Goal: Find specific fact: Find specific fact

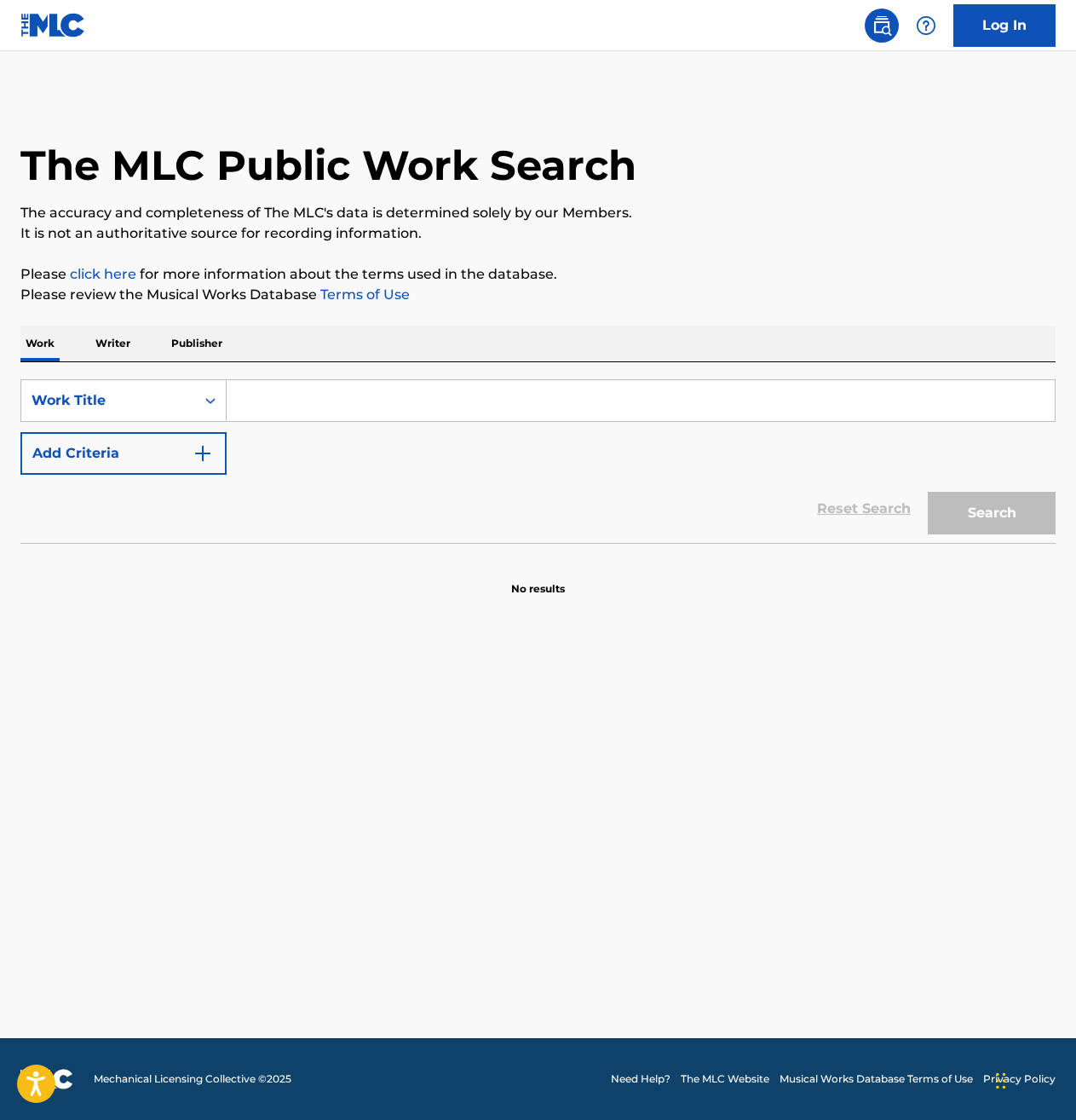
click at [378, 408] on input "Search Form" at bounding box center [641, 401] width 828 height 41
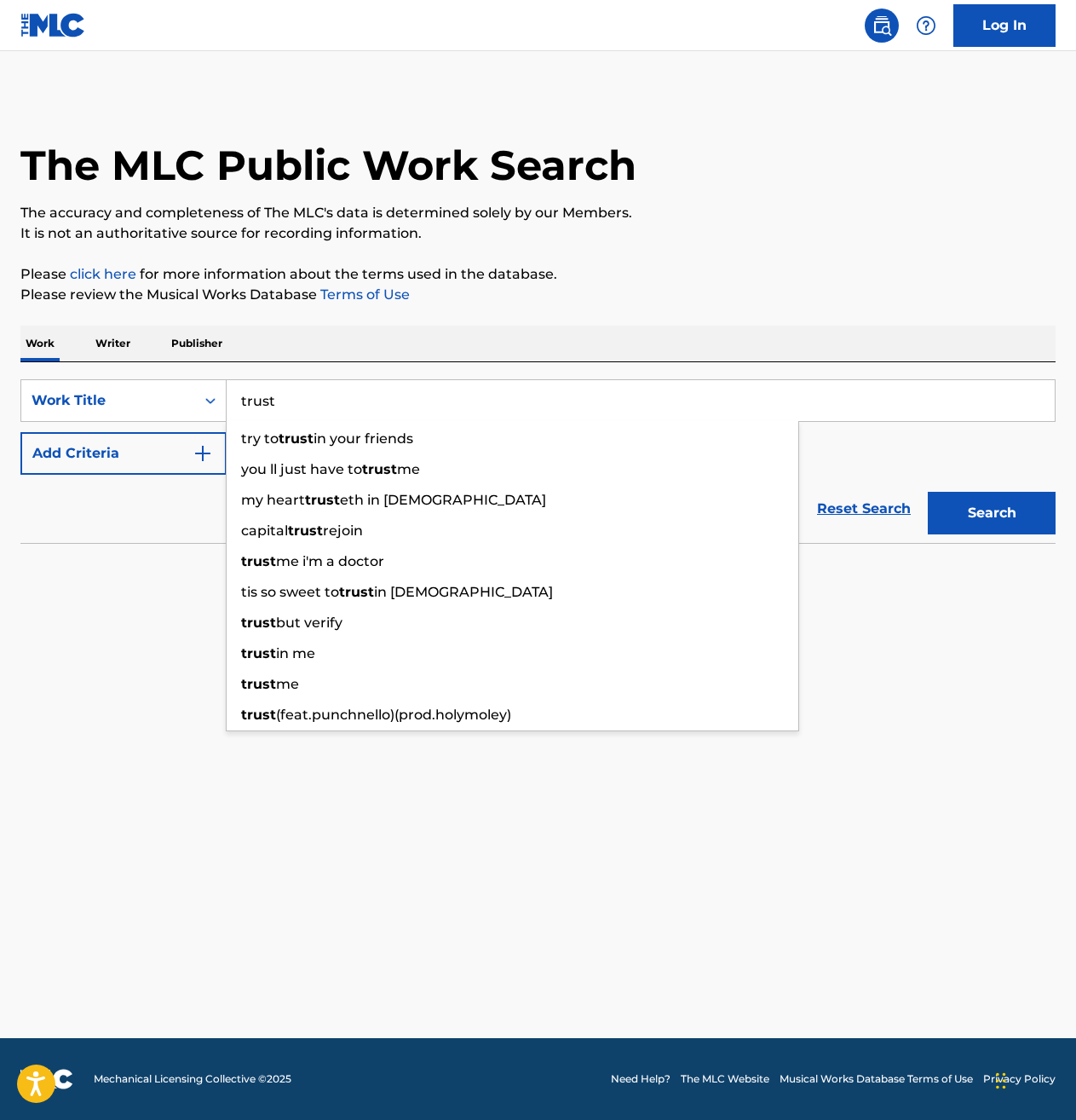
type input "trust"
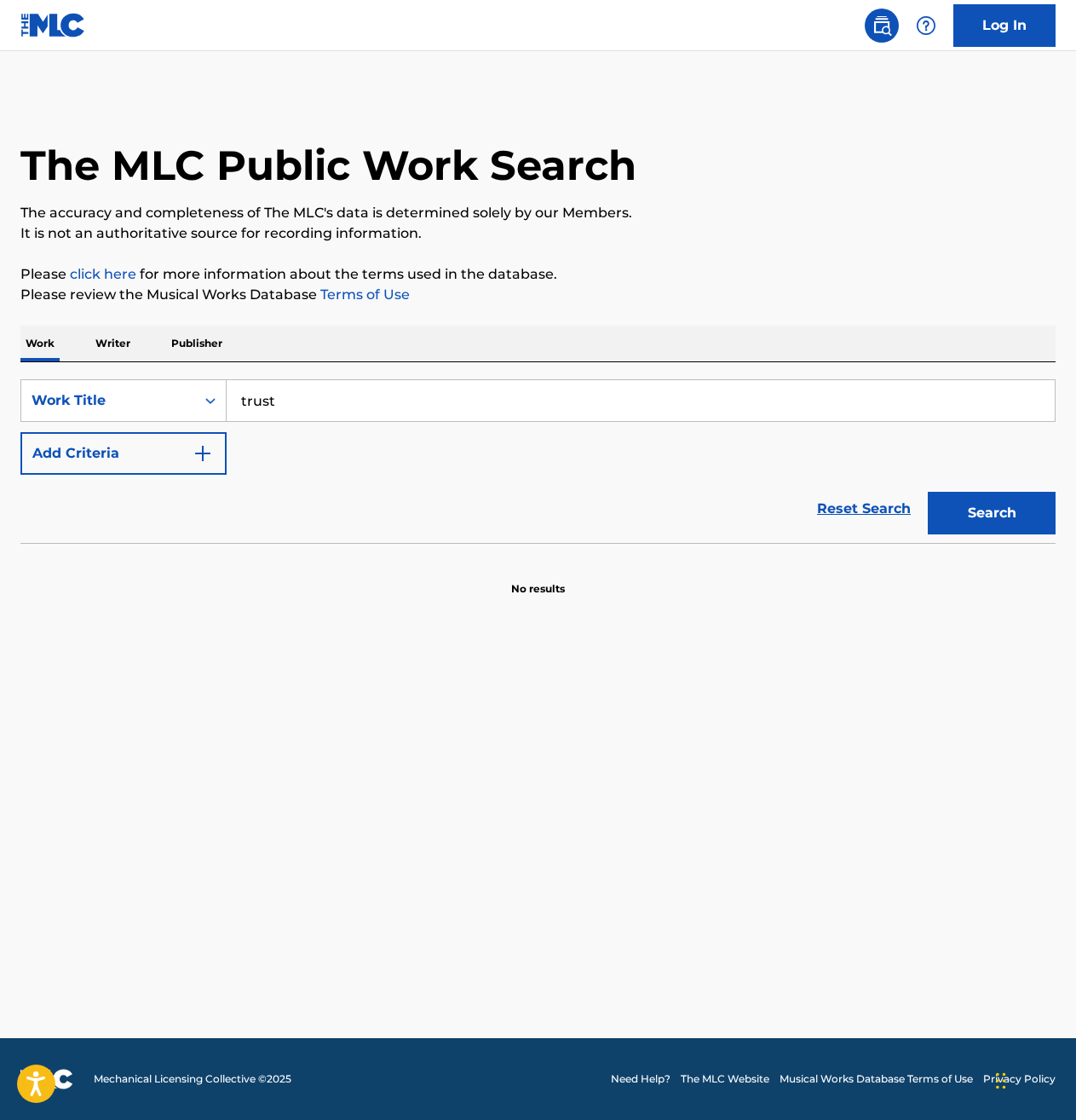
click at [91, 442] on button "Add Criteria" at bounding box center [123, 453] width 206 height 43
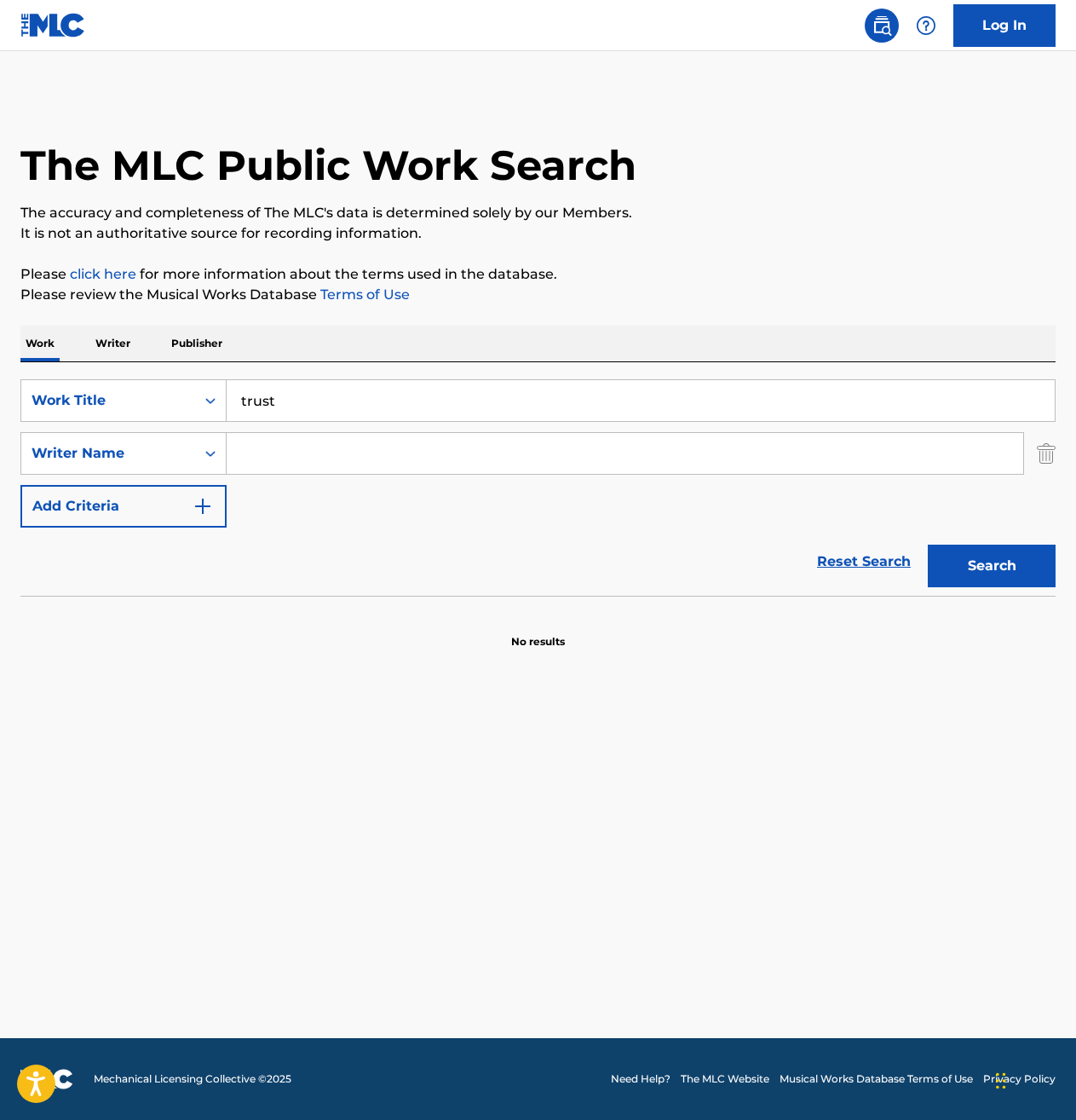
click at [344, 474] on div "Search Form" at bounding box center [625, 453] width 797 height 43
click at [336, 461] on input "Search Form" at bounding box center [625, 453] width 797 height 41
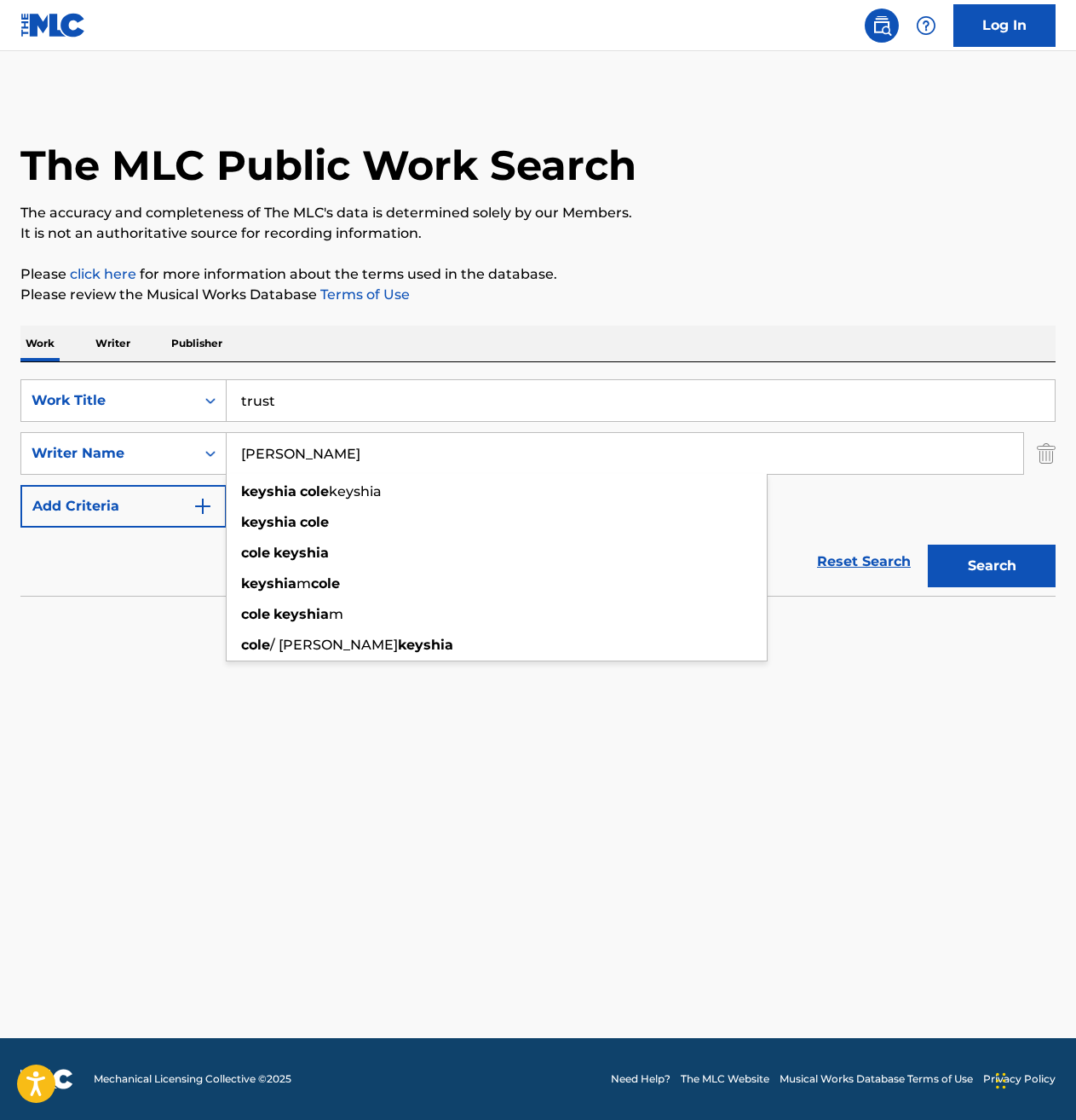
type input "[PERSON_NAME]"
click at [928, 545] on button "Search" at bounding box center [991, 566] width 128 height 43
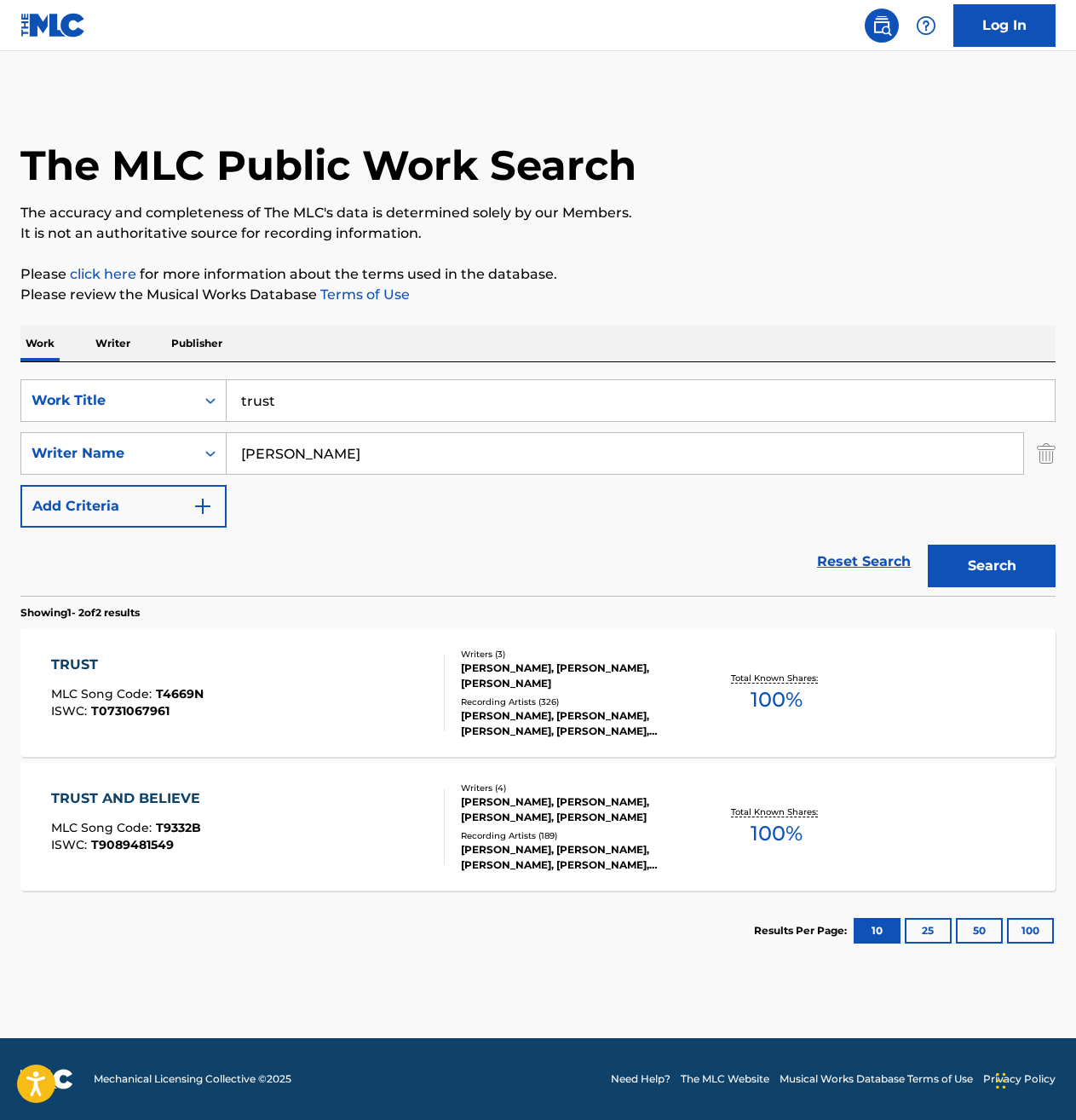
click at [273, 684] on div "TRUST MLC Song Code : T4669N ISWC : T0731067961" at bounding box center [248, 693] width 393 height 76
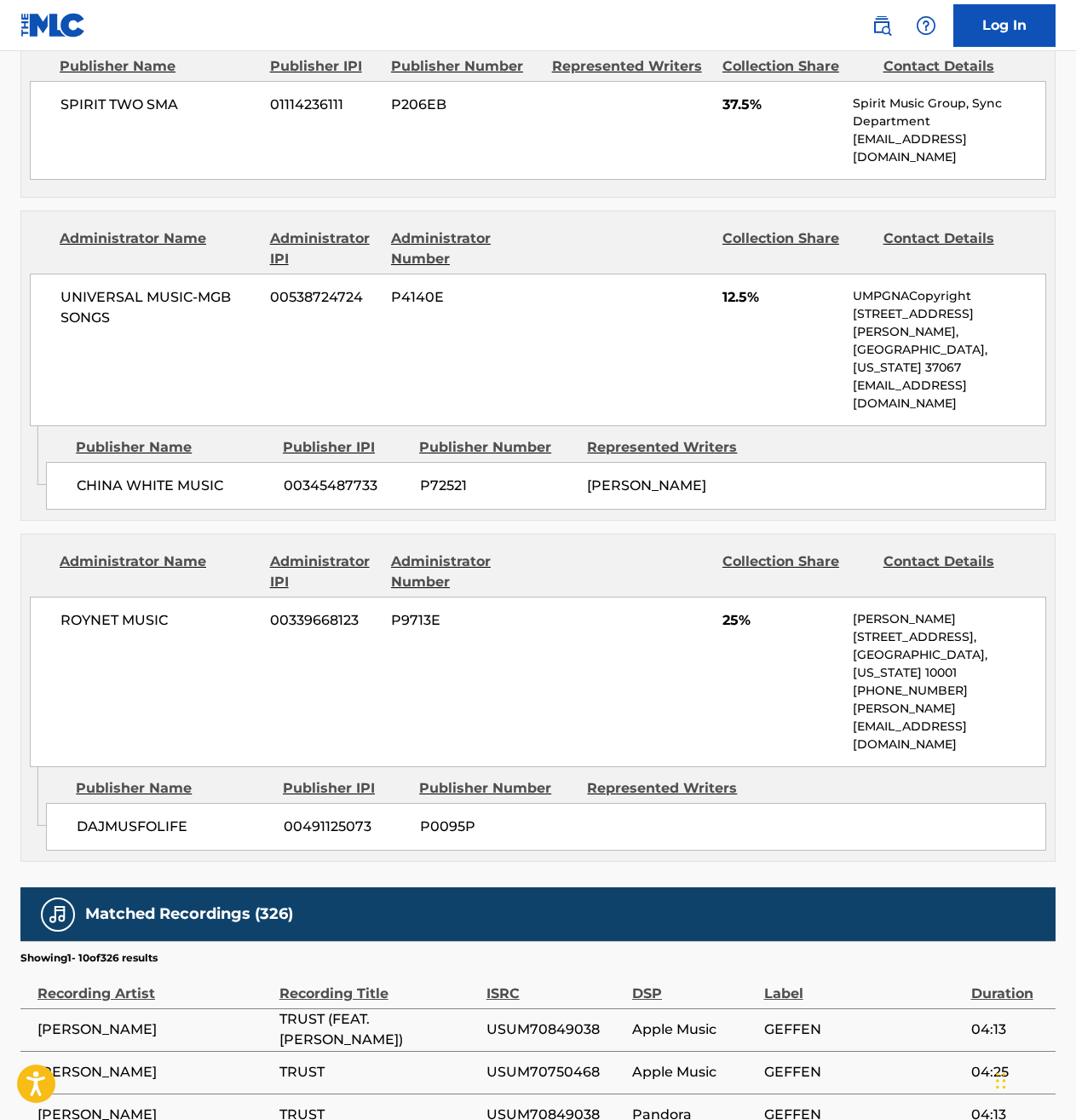
scroll to position [1108, 0]
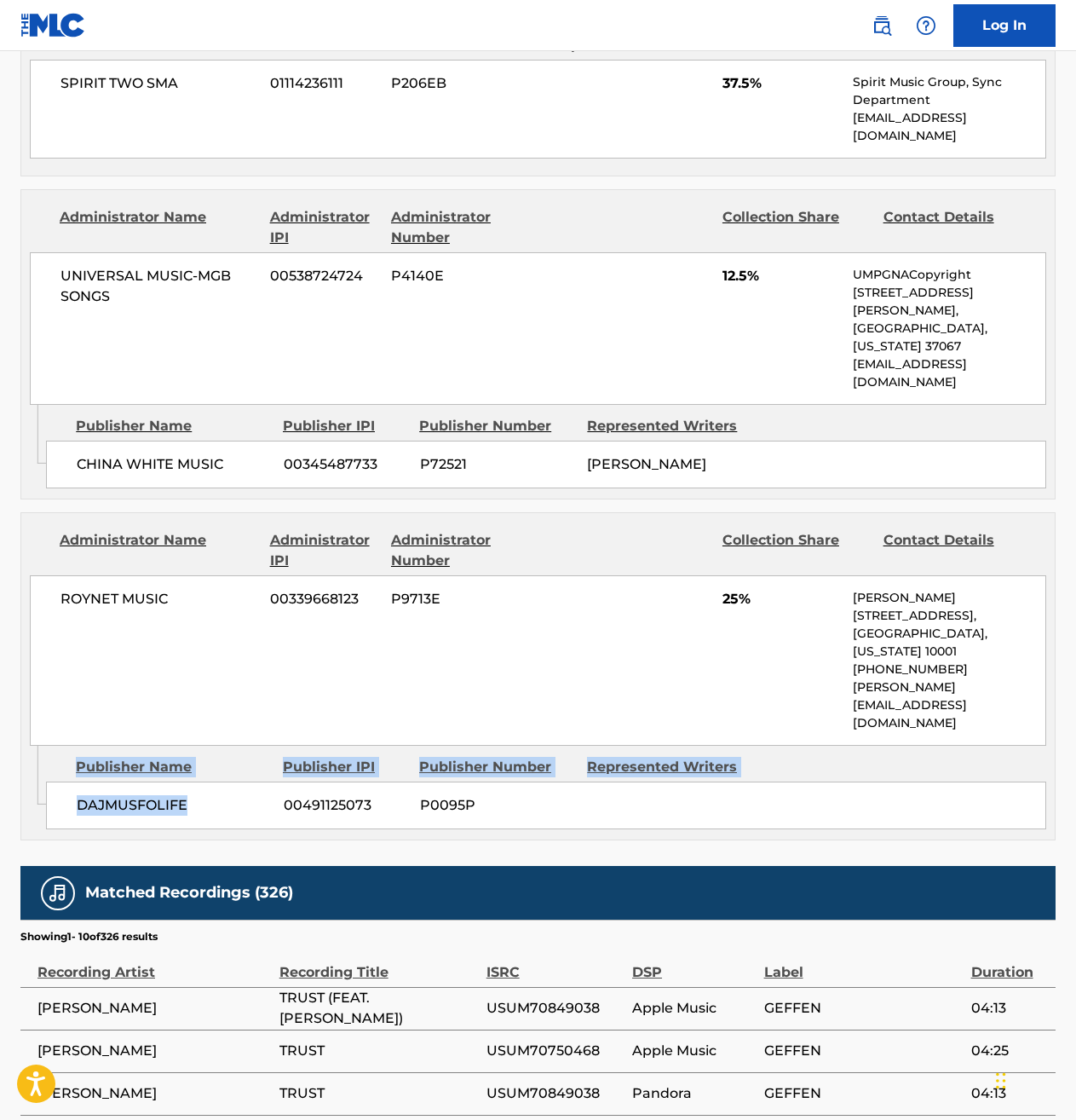
drag, startPoint x: 211, startPoint y: 685, endPoint x: 13, endPoint y: 675, distance: 198.3
click at [13, 675] on div "< Back to public search results Copy work link TRUST Work Detail Member Work Id…" at bounding box center [538, 229] width 1076 height 2489
drag, startPoint x: 13, startPoint y: 675, endPoint x: 182, endPoint y: 684, distance: 169.2
click at [181, 795] on span "DAJMUSFOLIFE" at bounding box center [172, 806] width 193 height 21
drag, startPoint x: 177, startPoint y: 684, endPoint x: 78, endPoint y: 685, distance: 99.0
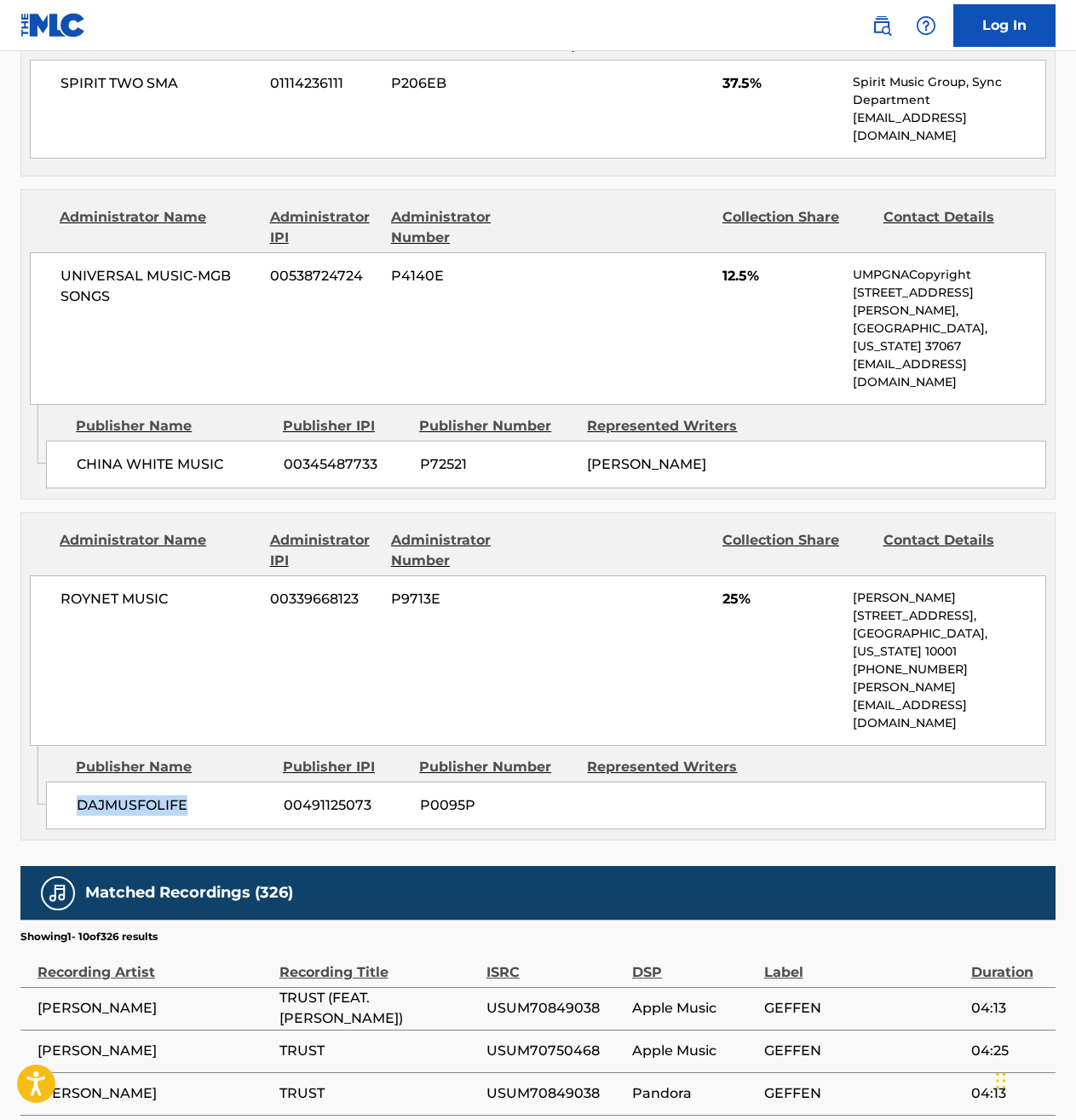
click at [78, 795] on span "DAJMUSFOLIFE" at bounding box center [172, 806] width 193 height 21
copy span "DAJMUSFOLIFE"
